Goal: Task Accomplishment & Management: Manage account settings

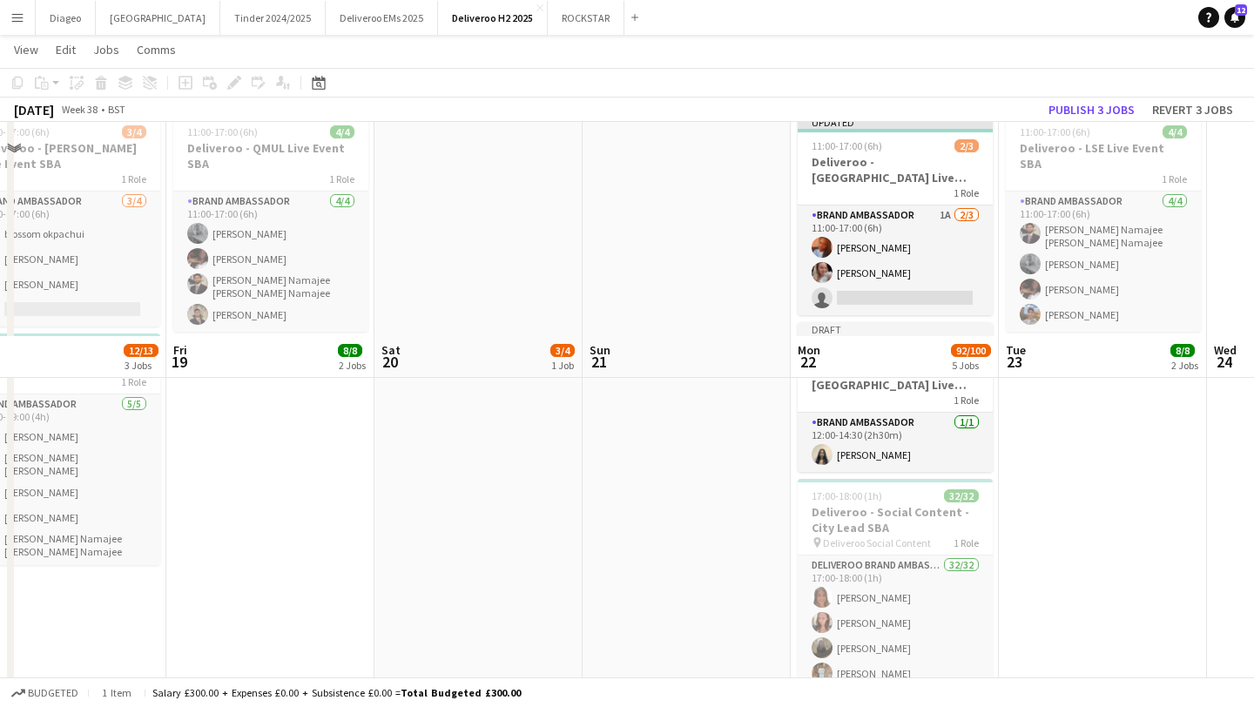
scroll to position [668, 0]
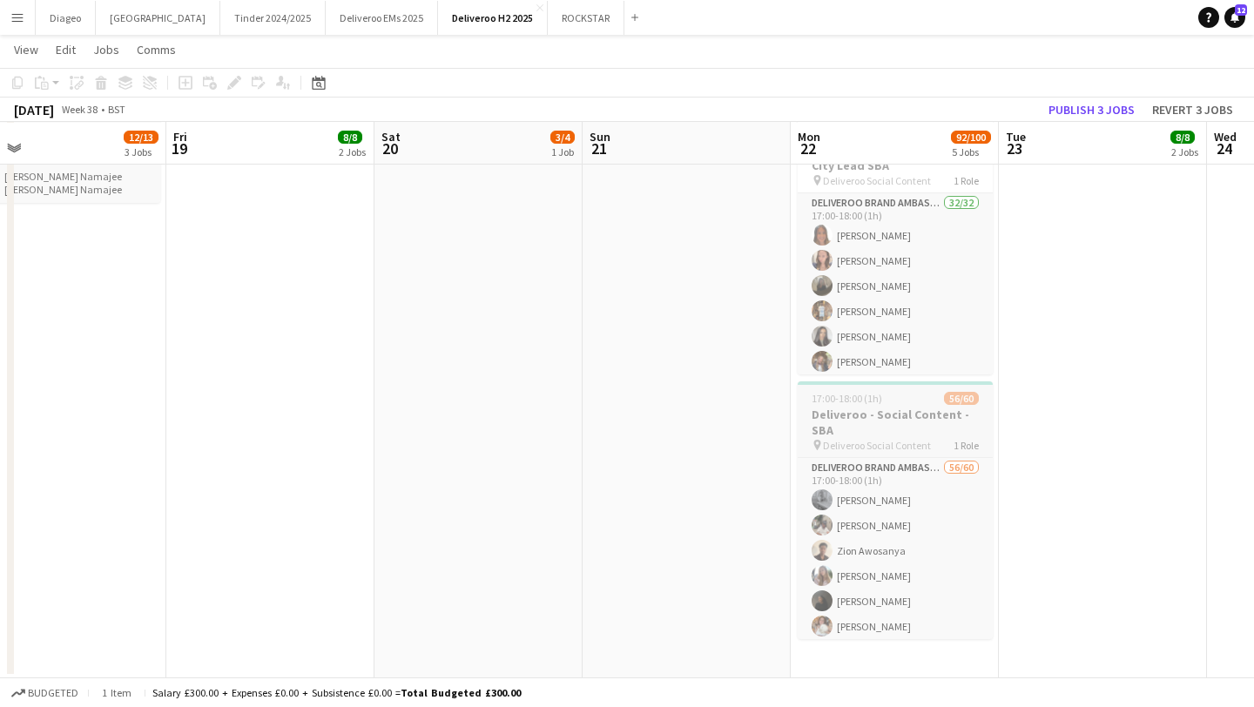
click at [884, 402] on div "17:00-18:00 (1h) 56/60" at bounding box center [895, 398] width 195 height 13
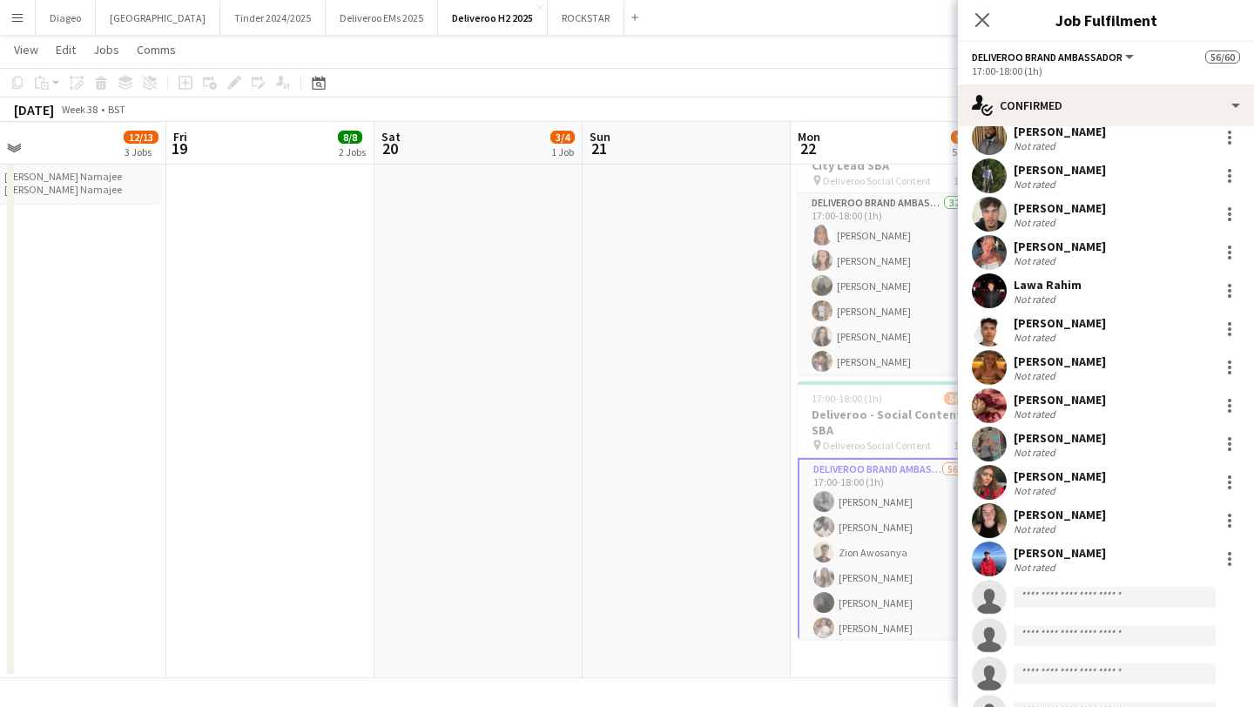
scroll to position [1815, 0]
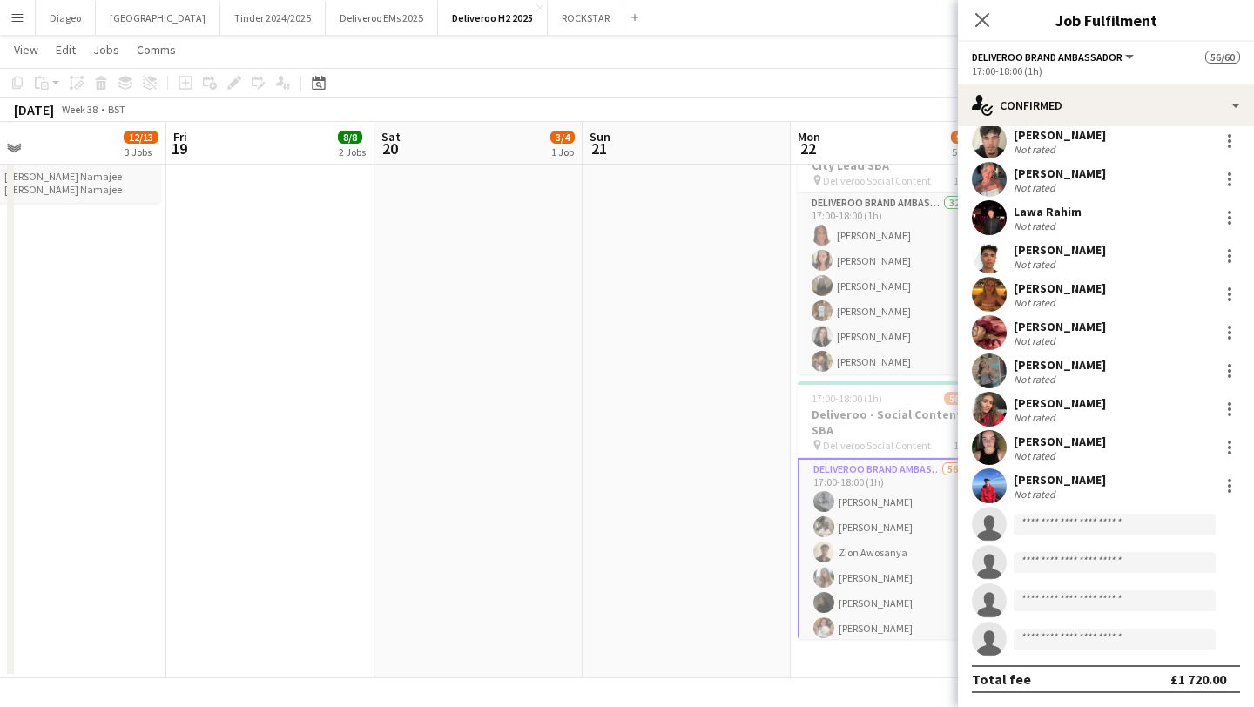
click at [1093, 536] on app-invite-slot "single-neutral-actions" at bounding box center [1106, 524] width 296 height 35
click at [1091, 522] on input at bounding box center [1115, 524] width 202 height 21
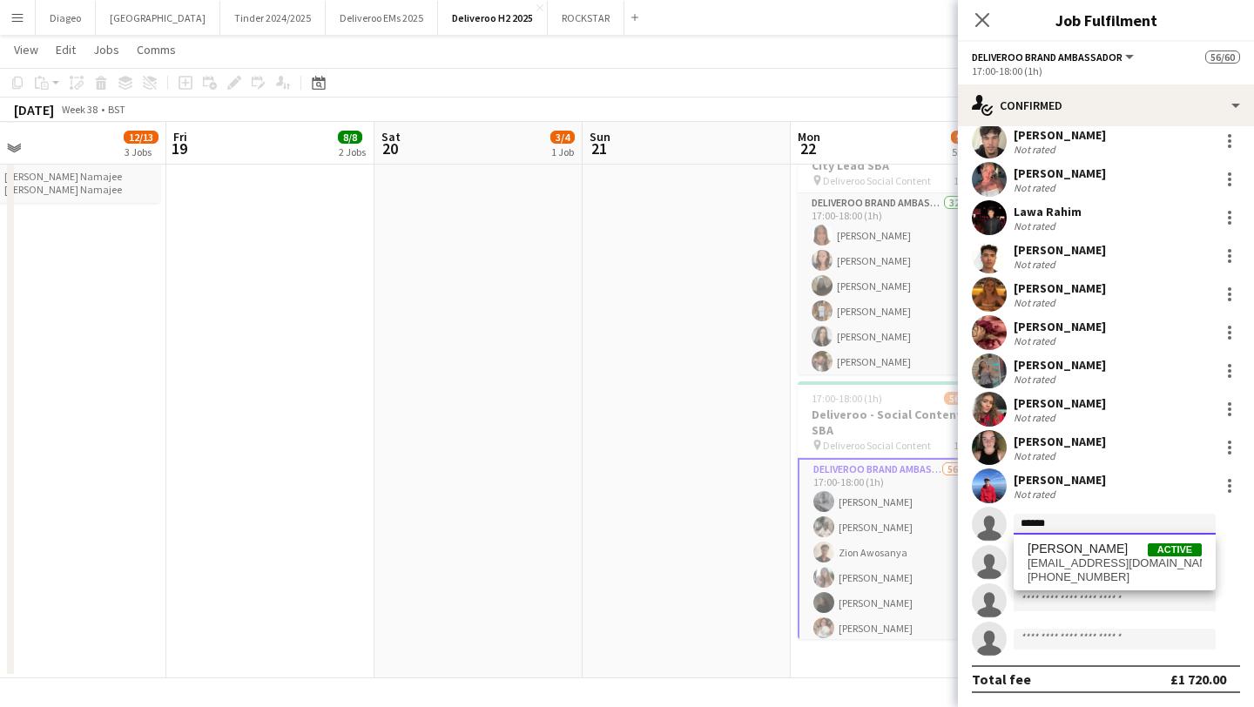
drag, startPoint x: 1123, startPoint y: 522, endPoint x: 984, endPoint y: 522, distance: 139.3
click at [984, 522] on app-invite-slot "single-neutral-actions ******" at bounding box center [1106, 524] width 296 height 35
type input "******"
click at [1090, 550] on span "[PERSON_NAME]" at bounding box center [1078, 549] width 100 height 15
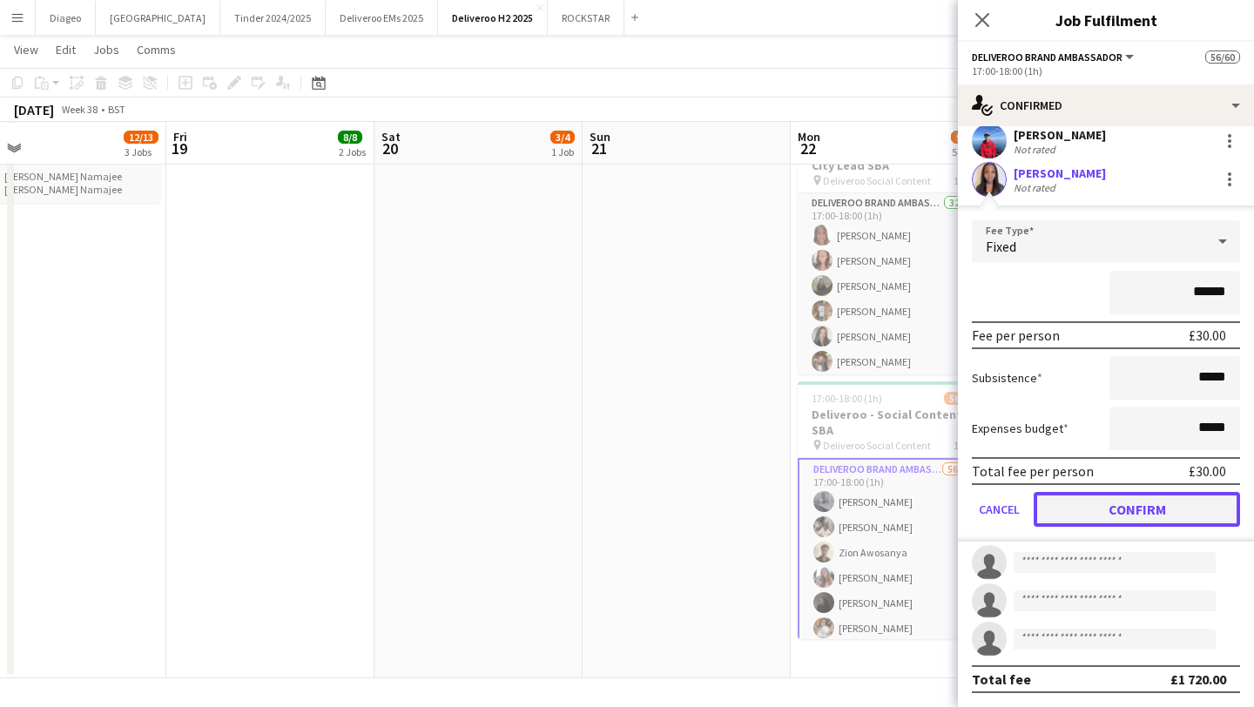
click at [1154, 511] on button "Confirm" at bounding box center [1137, 509] width 206 height 35
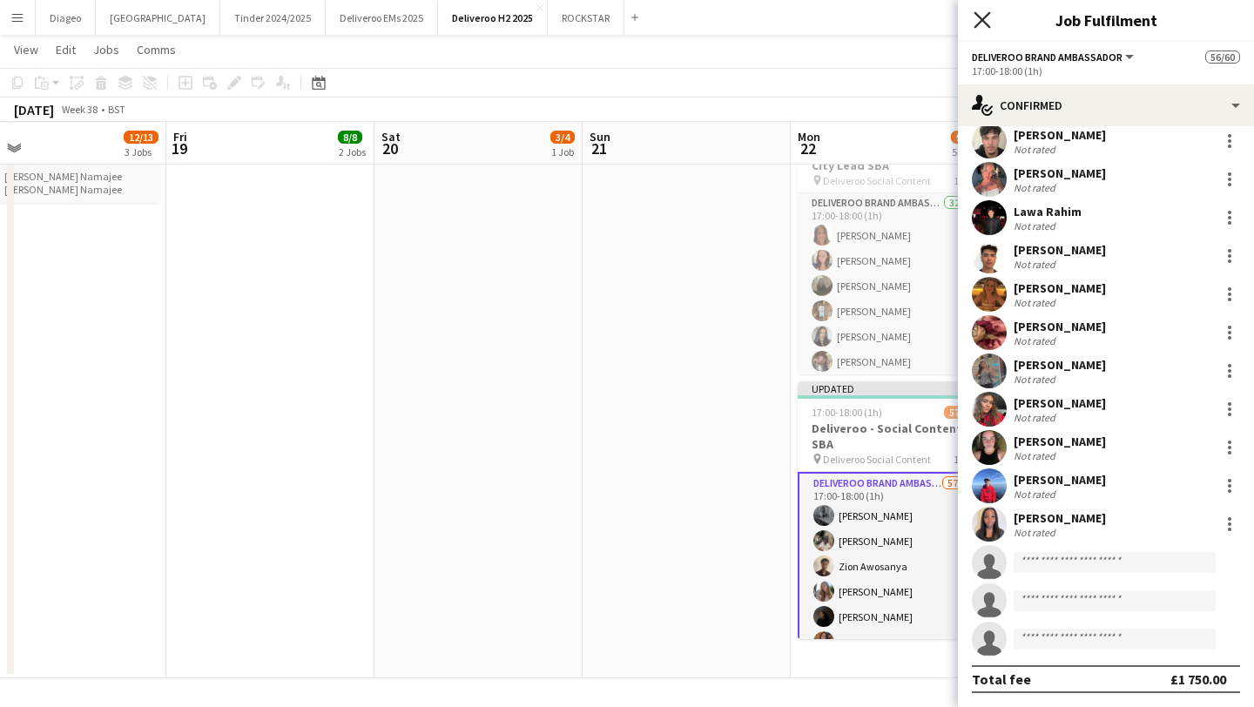
click at [982, 15] on icon "Close pop-in" at bounding box center [982, 19] width 17 height 17
